Goal: Task Accomplishment & Management: Manage account settings

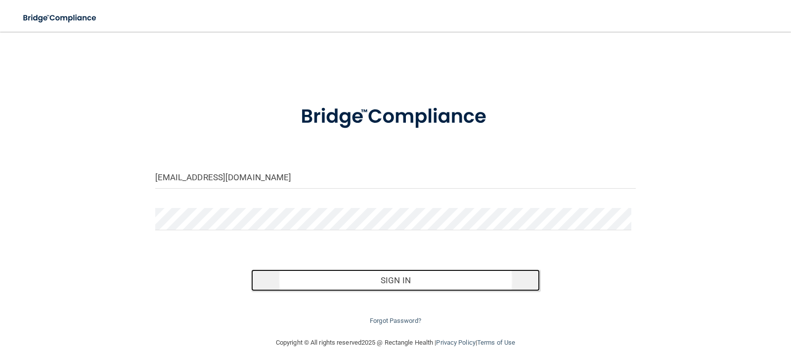
click at [421, 283] on button "Sign In" at bounding box center [395, 280] width 289 height 22
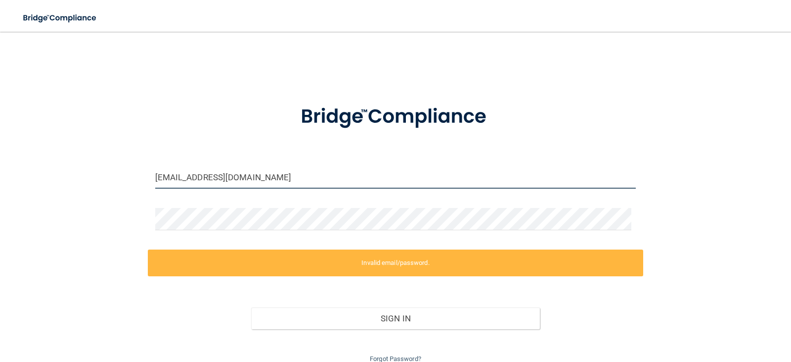
drag, startPoint x: 315, startPoint y: 181, endPoint x: 95, endPoint y: 200, distance: 220.5
click at [95, 200] on div "[EMAIL_ADDRESS][DOMAIN_NAME] Invalid email/password. You don't have permission …" at bounding box center [396, 203] width 752 height 323
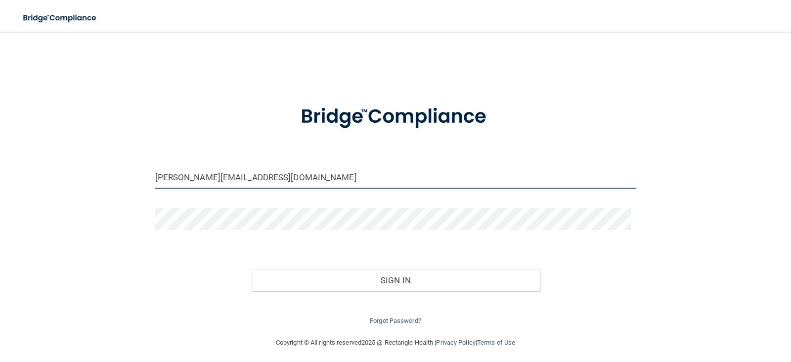
type input "[PERSON_NAME][EMAIL_ADDRESS][DOMAIN_NAME]"
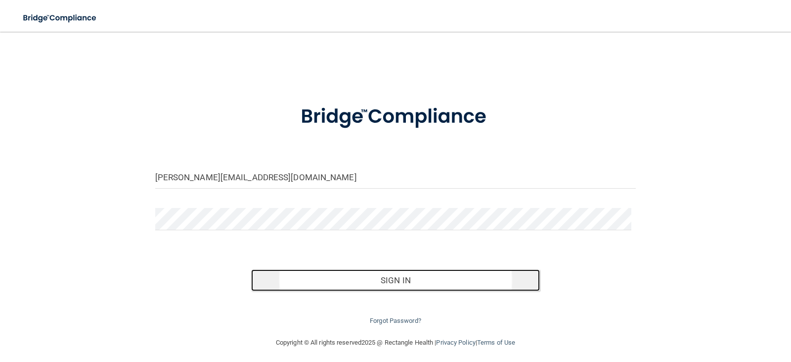
click at [398, 277] on button "Sign In" at bounding box center [395, 280] width 289 height 22
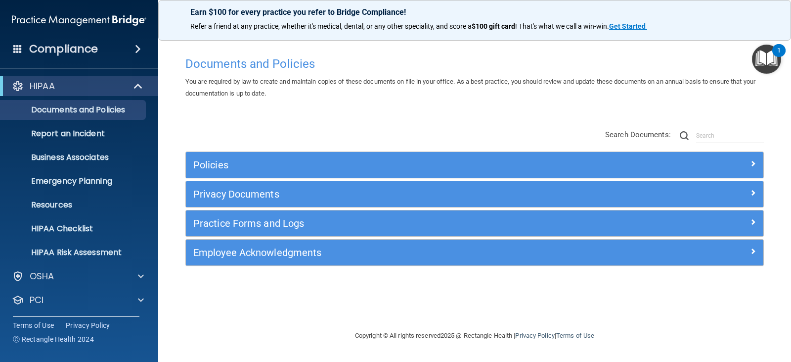
click at [141, 45] on span at bounding box center [138, 49] width 6 height 12
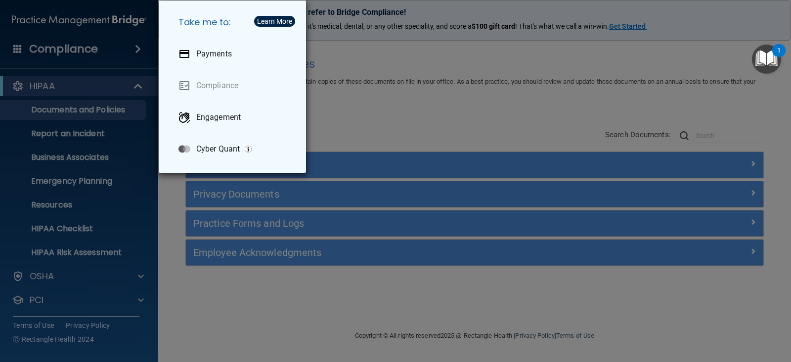
click at [141, 45] on div "Take me to: Payments Compliance Engagement Cyber Quant" at bounding box center [395, 181] width 791 height 362
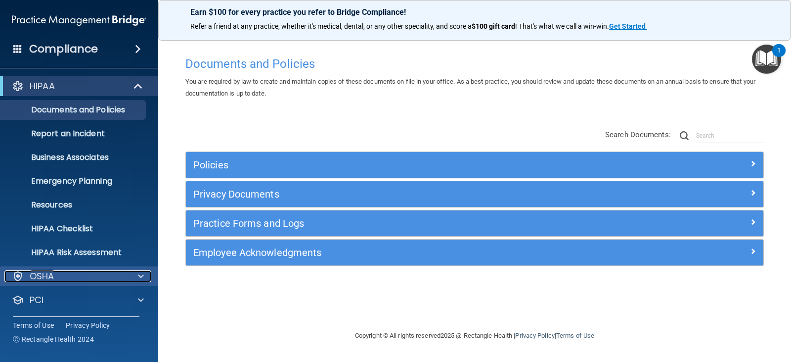
click at [76, 274] on div "OSHA" at bounding box center [65, 276] width 123 height 12
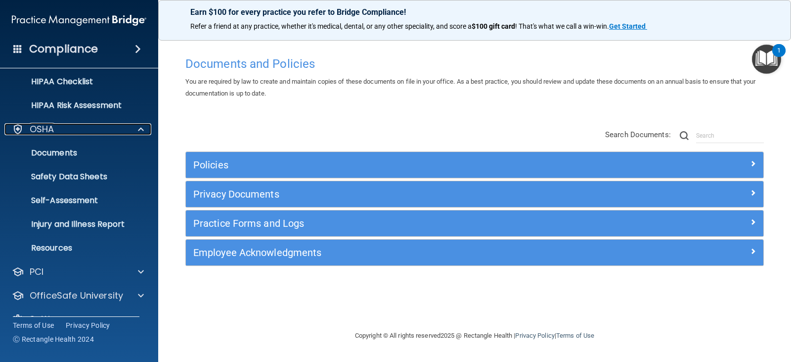
scroll to position [168, 0]
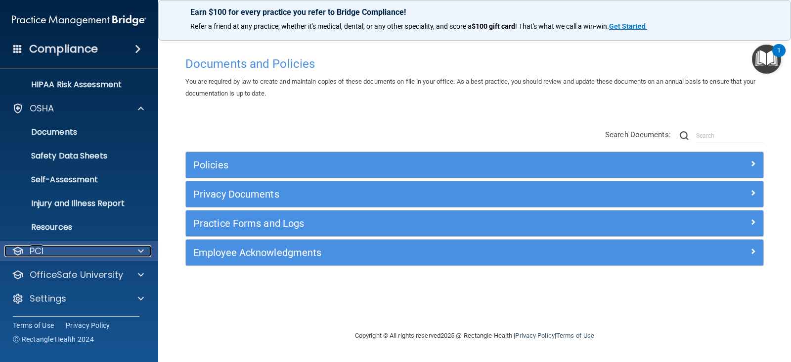
click at [113, 250] on div "PCI" at bounding box center [65, 251] width 123 height 12
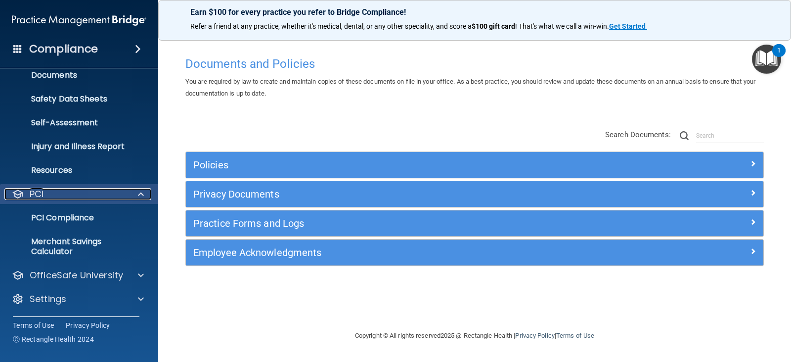
scroll to position [225, 0]
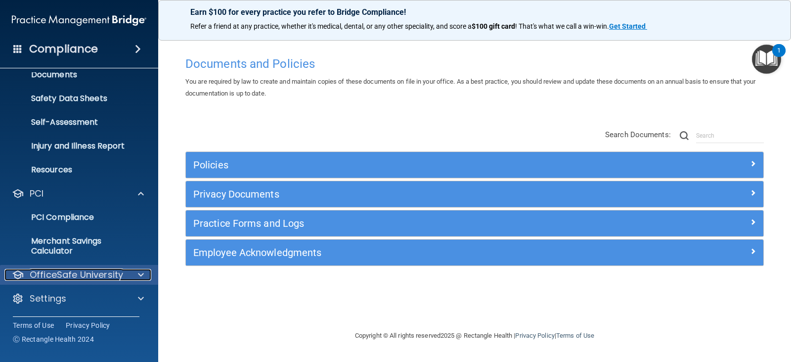
click at [130, 274] on div at bounding box center [139, 275] width 25 height 12
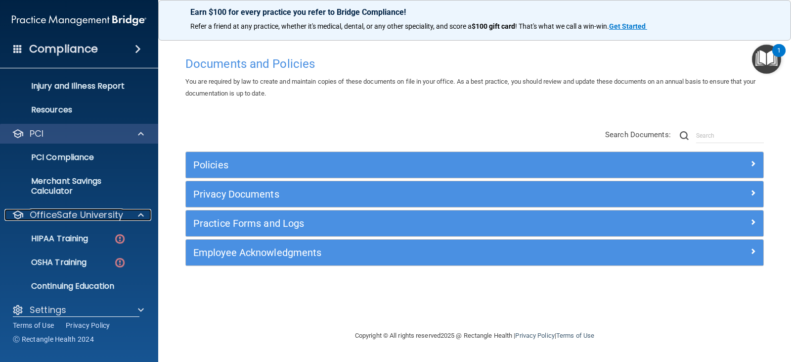
scroll to position [296, 0]
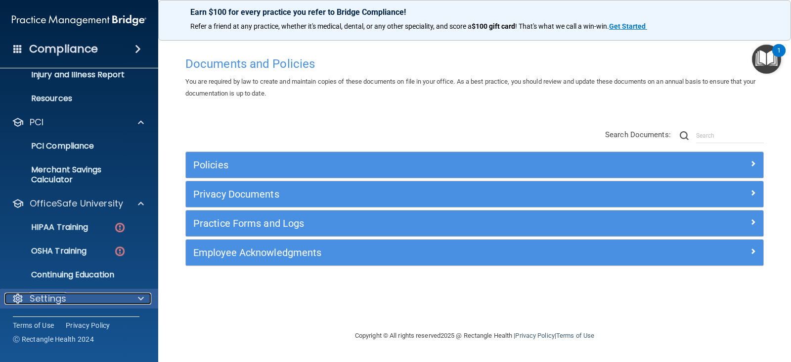
click at [105, 294] on div "Settings" at bounding box center [65, 298] width 123 height 12
click at [139, 297] on span at bounding box center [141, 298] width 6 height 12
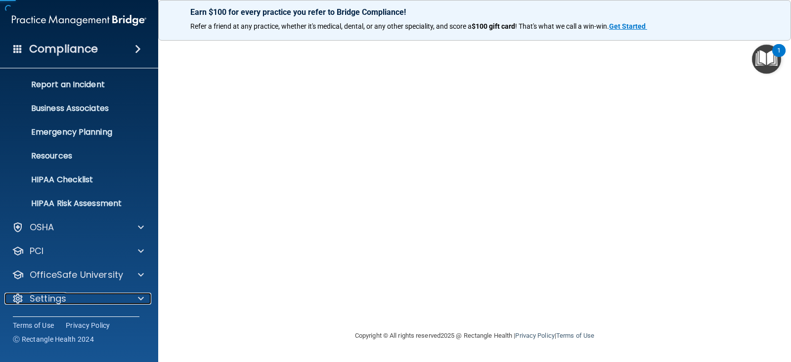
scroll to position [49, 0]
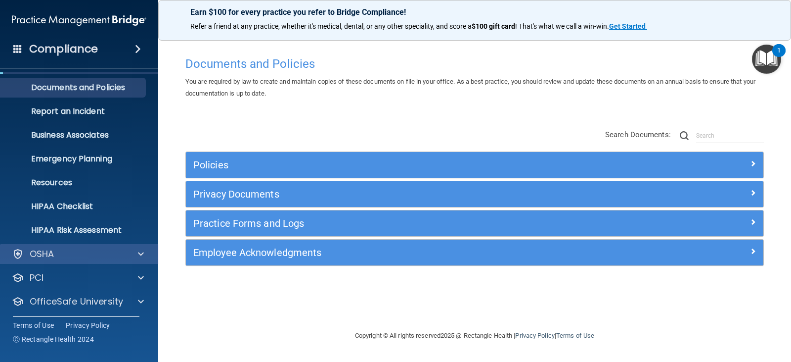
scroll to position [49, 0]
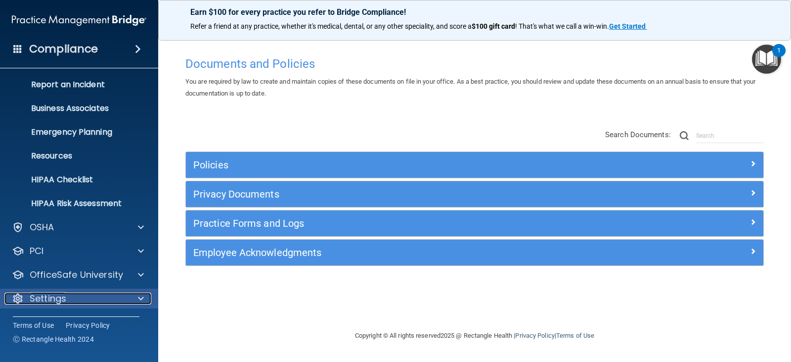
click at [136, 297] on div at bounding box center [139, 298] width 25 height 12
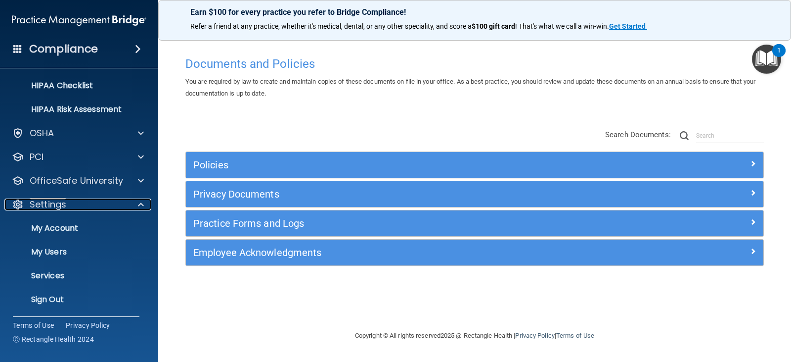
scroll to position [144, 0]
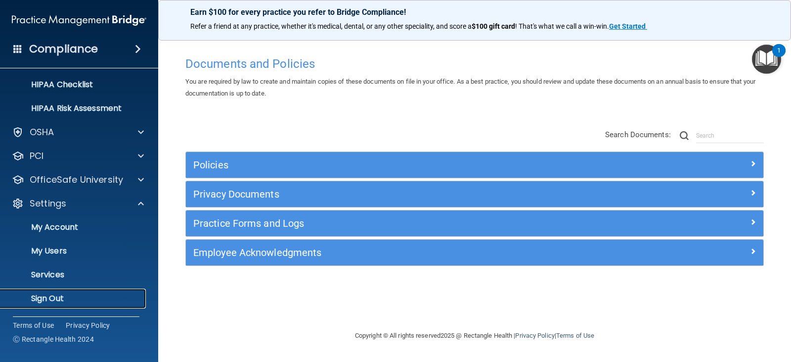
click at [96, 302] on p "Sign Out" at bounding box center [73, 298] width 135 height 10
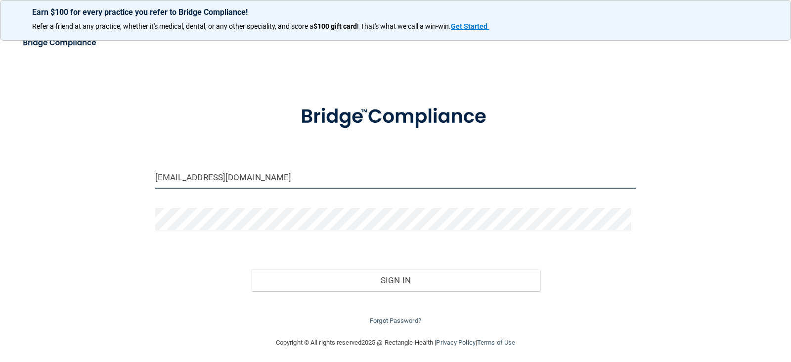
drag, startPoint x: 317, startPoint y: 175, endPoint x: 122, endPoint y: 185, distance: 195.1
click at [122, 185] on div "[EMAIL_ADDRESS][DOMAIN_NAME] Invalid email/password. You don't have permission …" at bounding box center [396, 184] width 752 height 285
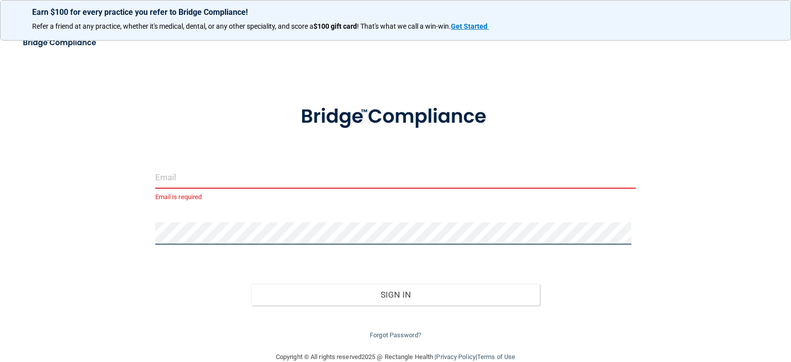
click at [113, 221] on div "Email is required Invalid email/password. You don't have permission to access t…" at bounding box center [396, 191] width 752 height 299
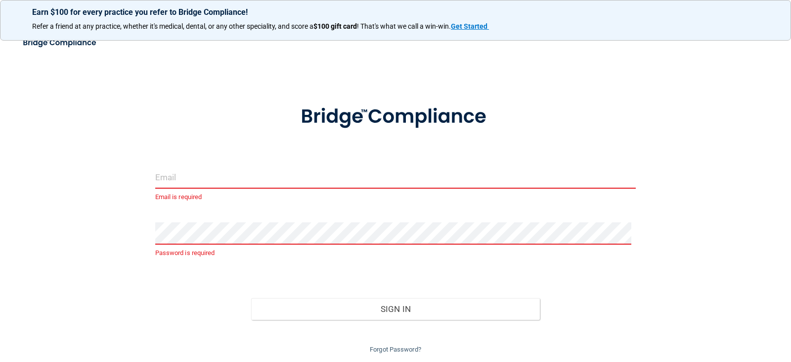
click at [274, 138] on div at bounding box center [396, 116] width 248 height 51
